Goal: Task Accomplishment & Management: Manage account settings

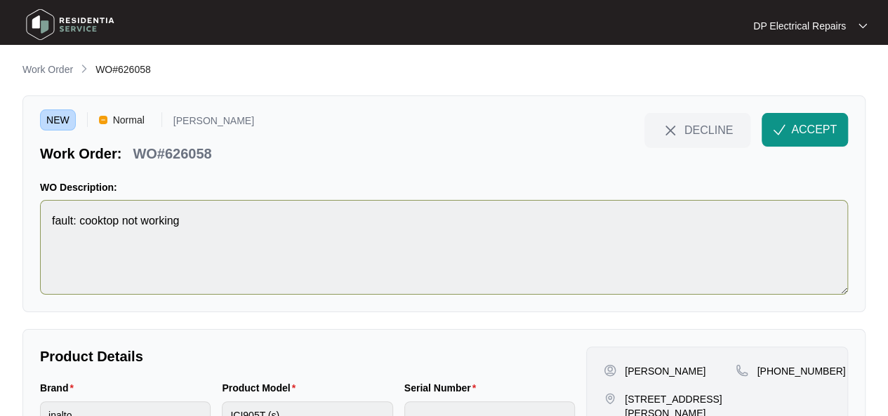
scroll to position [70, 0]
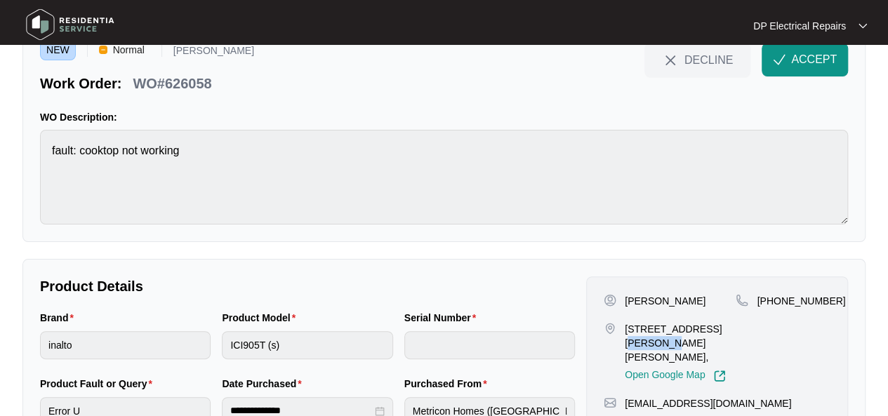
drag, startPoint x: 625, startPoint y: 342, endPoint x: 677, endPoint y: 339, distance: 51.3
click at [677, 339] on p "[STREET_ADDRESS][PERSON_NAME][PERSON_NAME]," at bounding box center [680, 343] width 111 height 42
copy p "[PERSON_NAME]"
click at [775, 60] on img "button" at bounding box center [779, 59] width 13 height 13
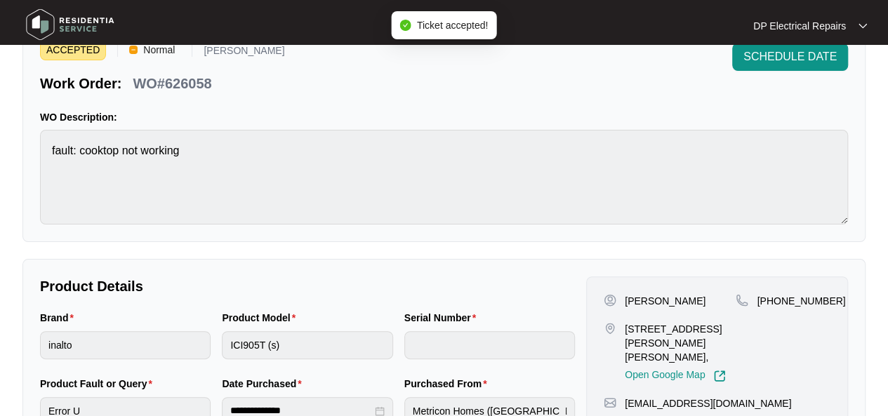
click at [619, 273] on div "**********" at bounding box center [443, 359] width 843 height 201
click at [189, 84] on p "WO#626058" at bounding box center [172, 84] width 79 height 20
click at [191, 81] on p "WO#626058" at bounding box center [172, 84] width 79 height 20
click at [192, 83] on p "WO#626058" at bounding box center [172, 84] width 79 height 20
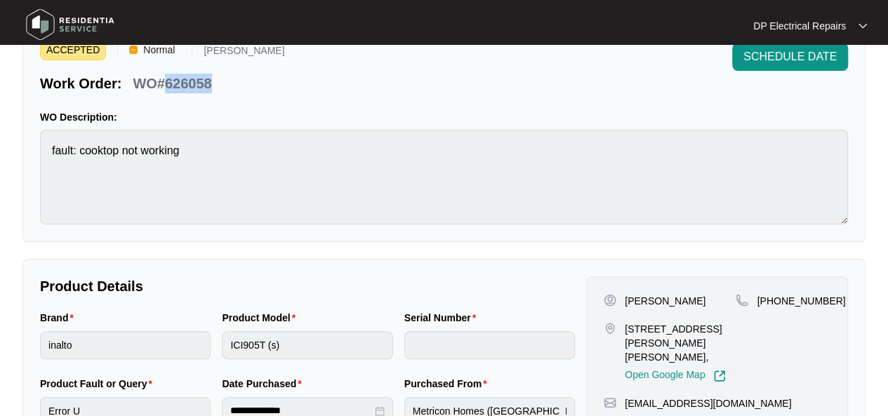
click at [192, 83] on p "WO#626058" at bounding box center [172, 84] width 79 height 20
copy p "626058"
drag, startPoint x: 625, startPoint y: 329, endPoint x: 695, endPoint y: 342, distance: 72.0
click at [695, 342] on p "[STREET_ADDRESS][PERSON_NAME][PERSON_NAME]," at bounding box center [680, 343] width 111 height 42
copy p "[STREET_ADDRESS][PERSON_NAME][PERSON_NAME],"
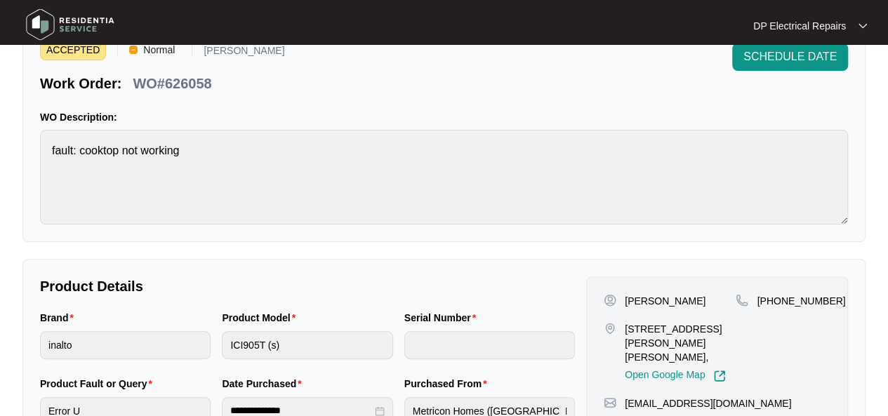
click at [532, 248] on div "**********" at bounding box center [443, 422] width 843 height 860
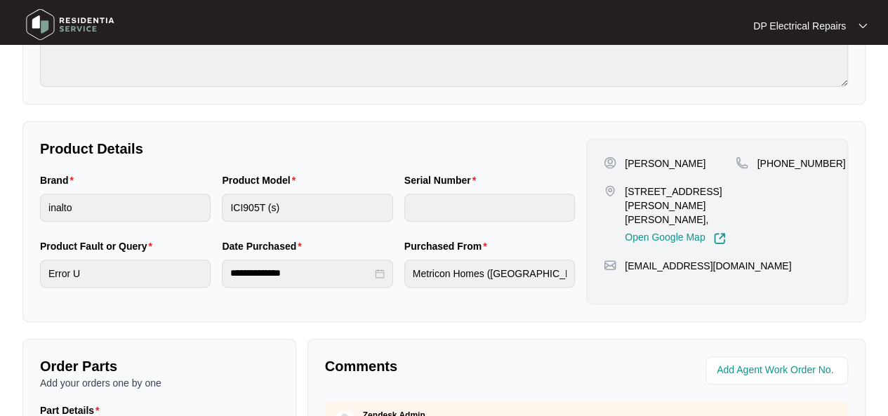
scroll to position [211, 0]
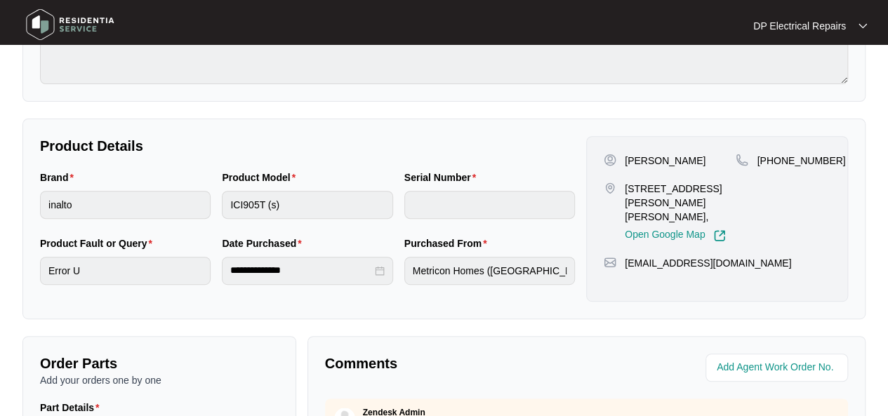
click at [744, 140] on div "[PERSON_NAME] [STREET_ADDRESS][PERSON_NAME][PERSON_NAME], Open Google Map [PHON…" at bounding box center [717, 219] width 262 height 166
drag, startPoint x: 773, startPoint y: 156, endPoint x: 827, endPoint y: 154, distance: 53.4
click at [827, 154] on div "[PHONE_NUMBER]" at bounding box center [782, 161] width 95 height 14
copy p "421122673"
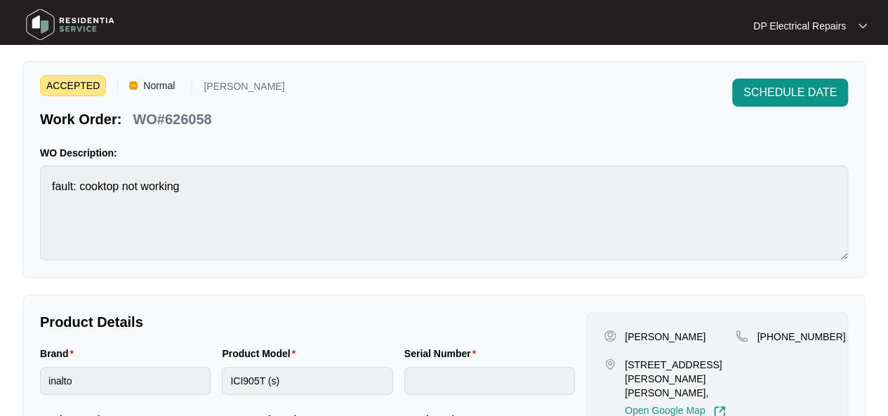
scroll to position [0, 0]
